Goal: Transaction & Acquisition: Purchase product/service

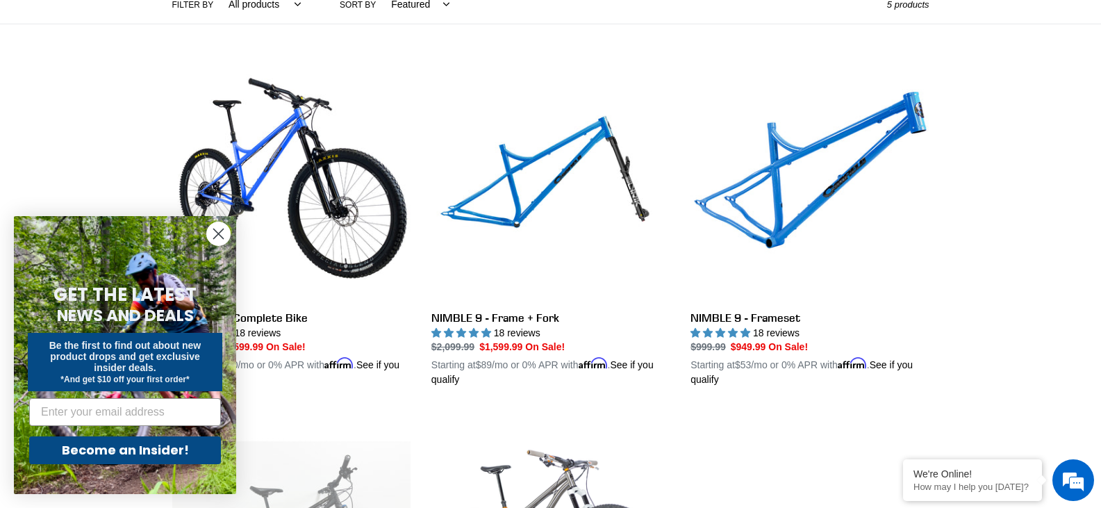
scroll to position [347, 0]
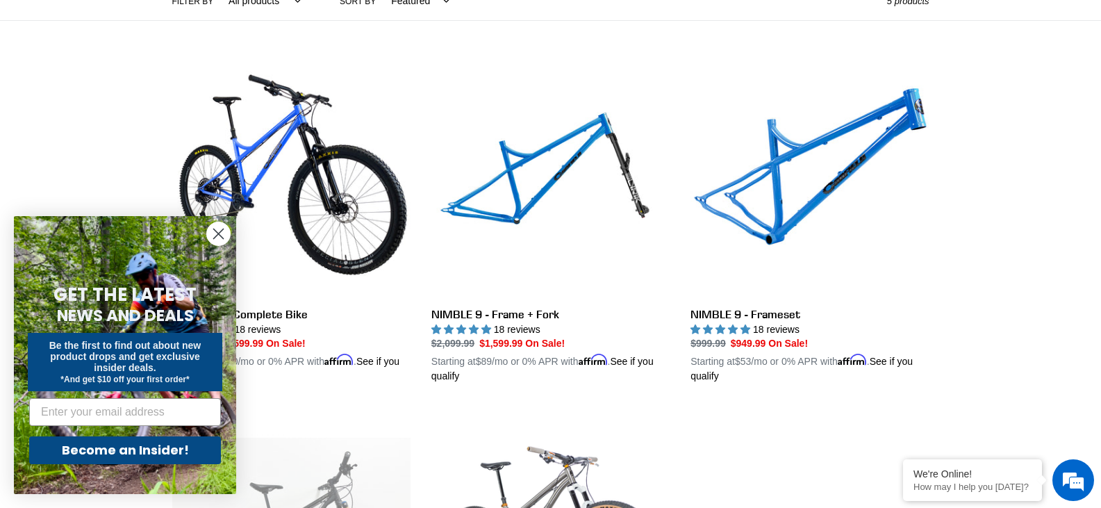
click at [217, 240] on circle "Close dialog" at bounding box center [218, 233] width 23 height 23
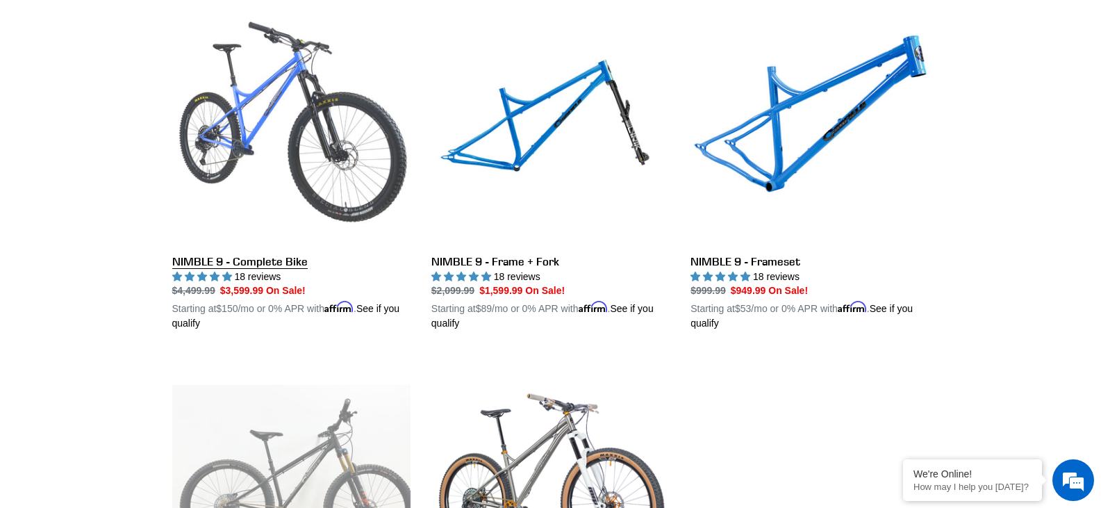
scroll to position [417, 0]
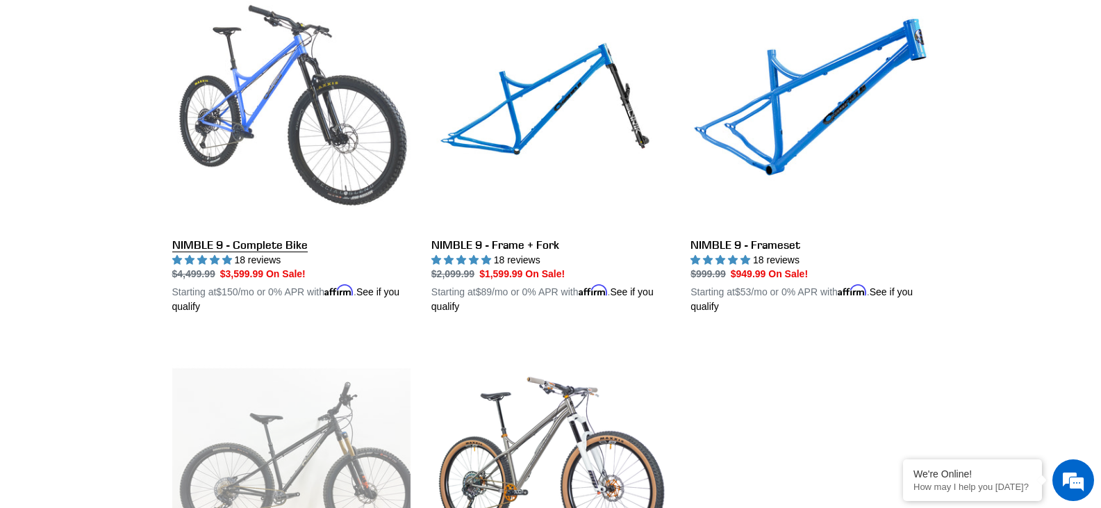
click at [293, 91] on link "NIMBLE 9 - Complete Bike" at bounding box center [291, 152] width 238 height 325
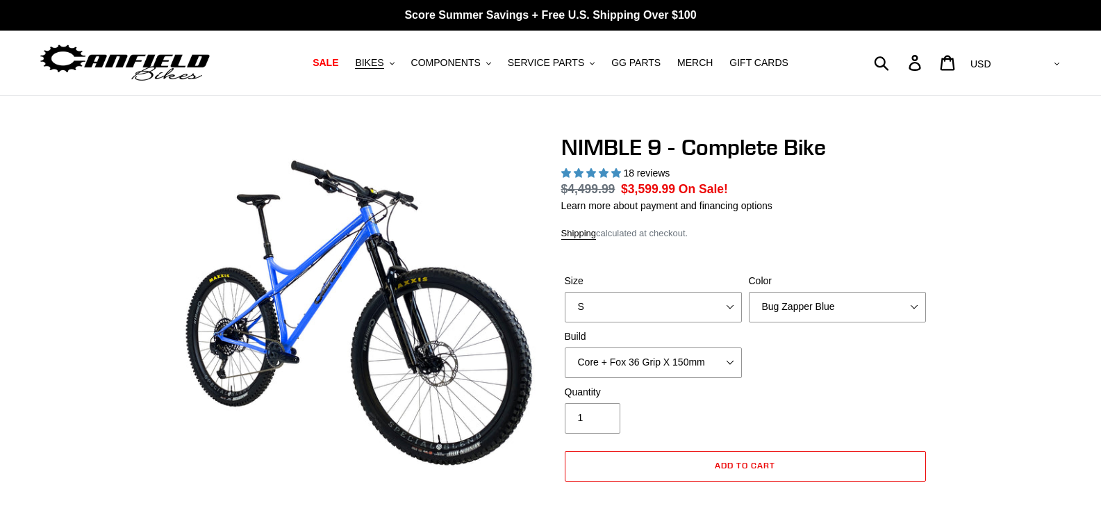
select select "highest-rating"
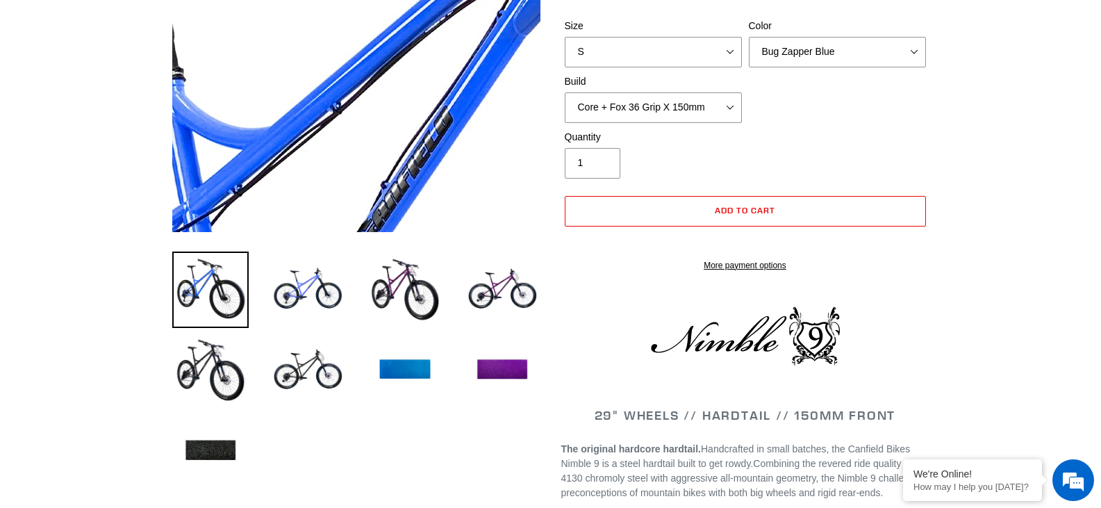
scroll to position [278, 0]
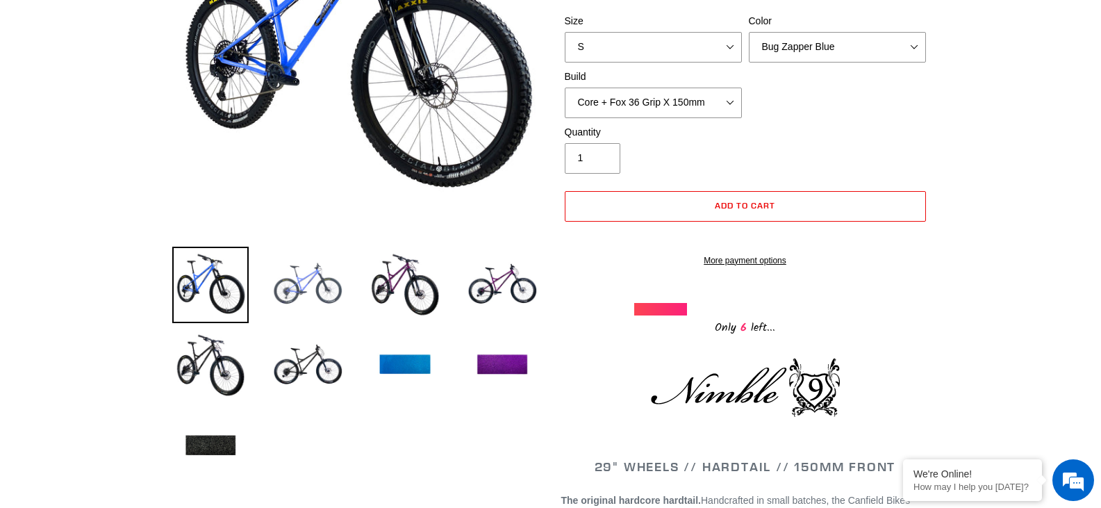
click at [308, 282] on img at bounding box center [308, 285] width 76 height 76
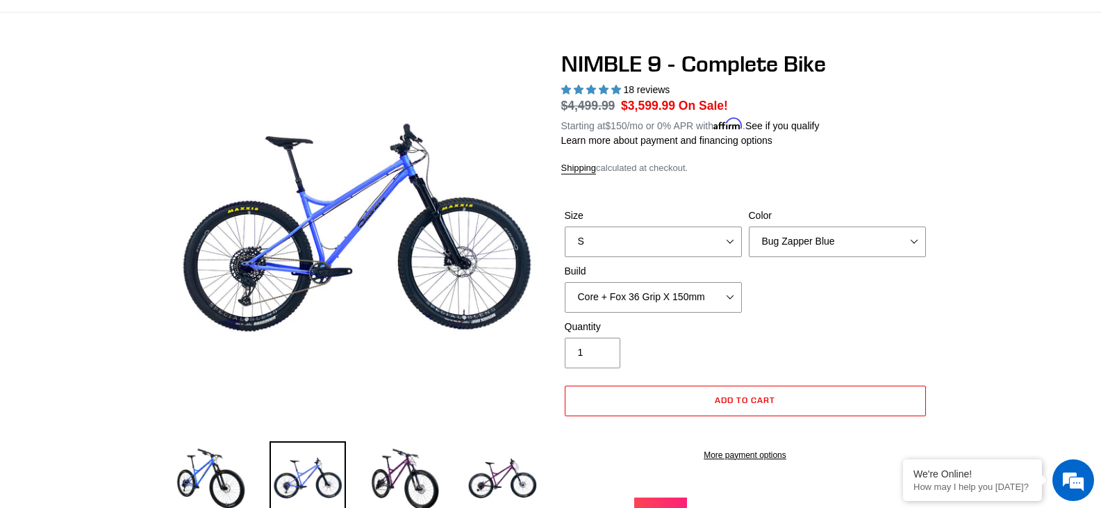
scroll to position [69, 0]
